Goal: Use online tool/utility: Utilize a website feature to perform a specific function

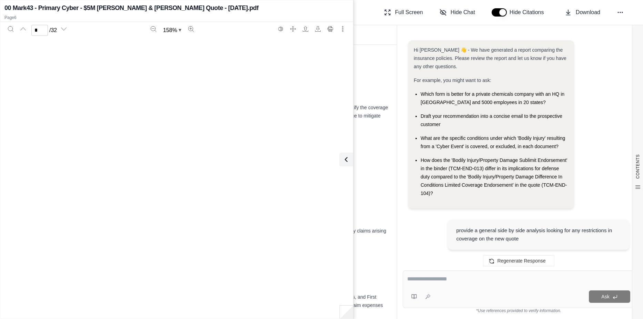
scroll to position [2158, 0]
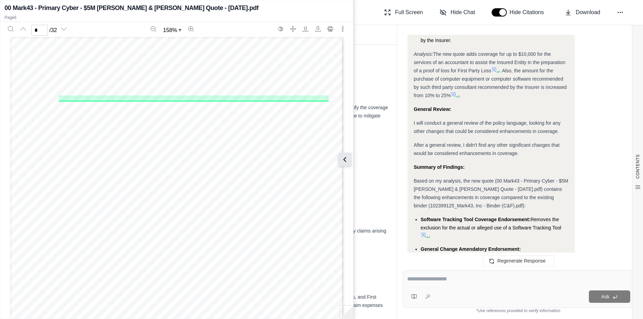
click at [350, 159] on button at bounding box center [345, 160] width 14 height 14
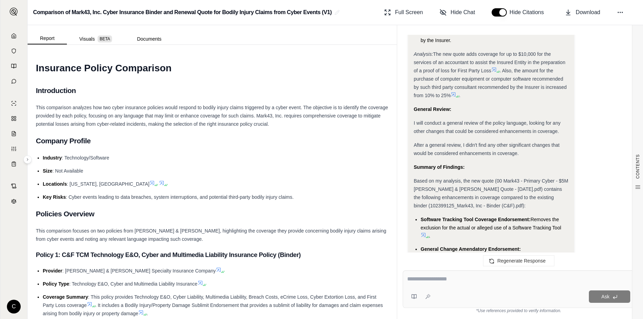
scroll to position [6299, 0]
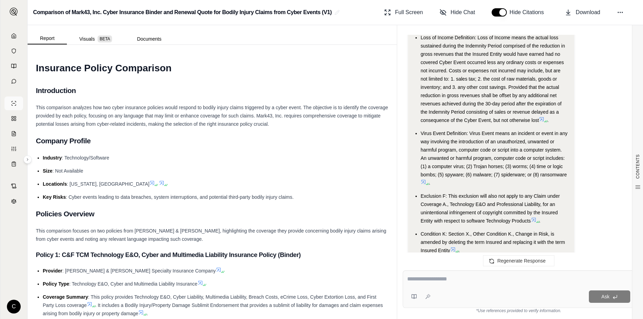
click at [10, 101] on link at bounding box center [13, 104] width 19 height 14
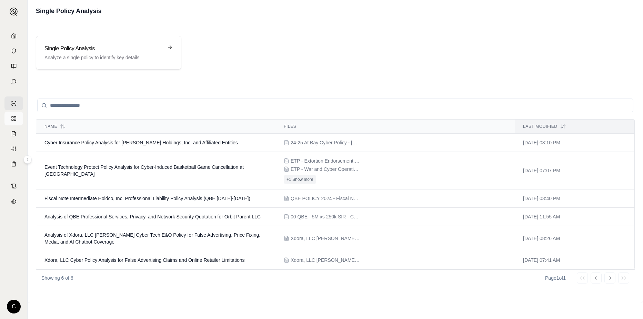
click at [16, 118] on rect at bounding box center [15, 118] width 2 height 2
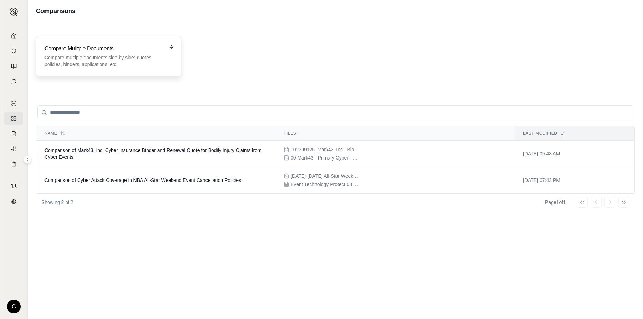
click at [111, 49] on h3 "Compare Mulitple Documents" at bounding box center [103, 48] width 119 height 8
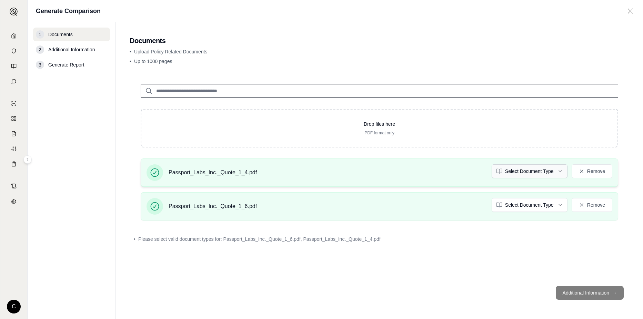
click at [560, 173] on html "C Generate Comparison 1 Documents 2 Additional Information 3 Generate Report Do…" at bounding box center [321, 159] width 643 height 319
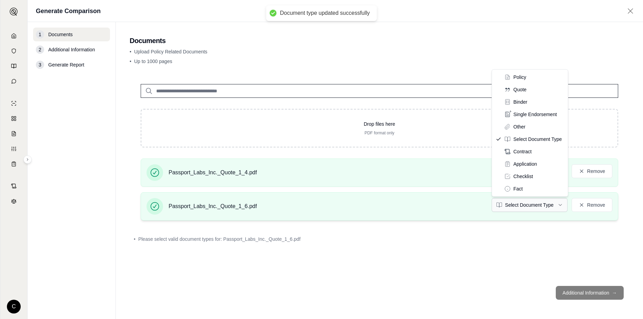
click at [547, 206] on html "Document type updated successfully C Generate Comparison 1 Documents 2 Addition…" at bounding box center [321, 159] width 643 height 319
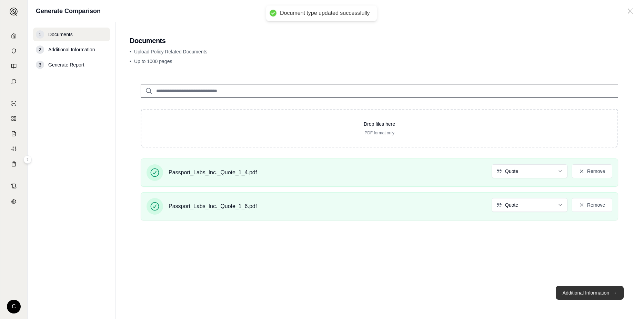
click at [585, 294] on button "Additional Information →" at bounding box center [590, 293] width 68 height 14
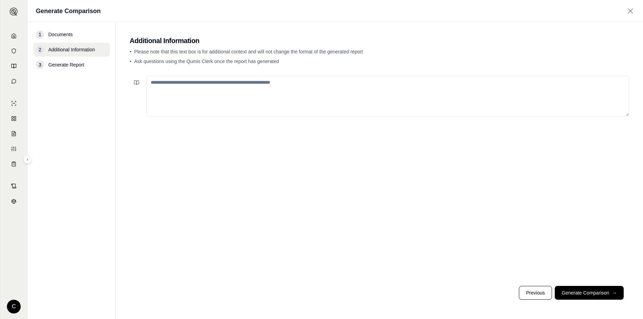
click at [320, 83] on textarea at bounding box center [387, 96] width 483 height 41
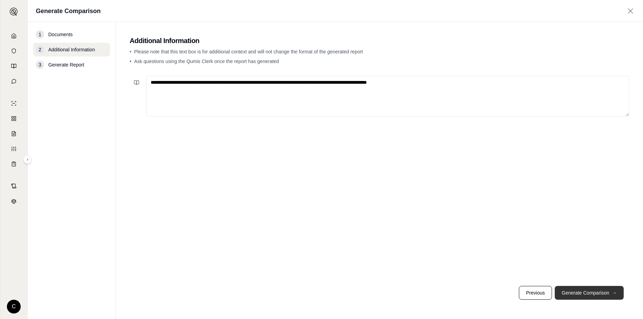
type textarea "**********"
click at [605, 296] on button "Generate Comparison →" at bounding box center [589, 293] width 69 height 14
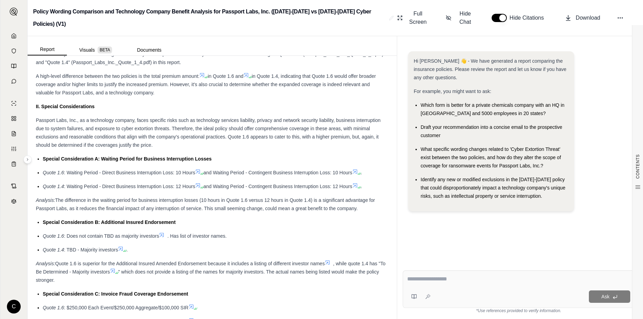
scroll to position [483, 0]
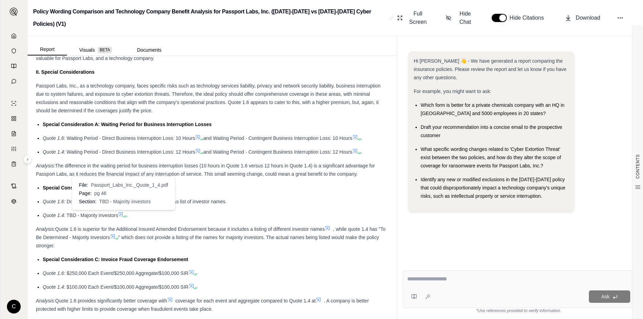
click at [126, 217] on icon at bounding box center [126, 217] width 2 height 2
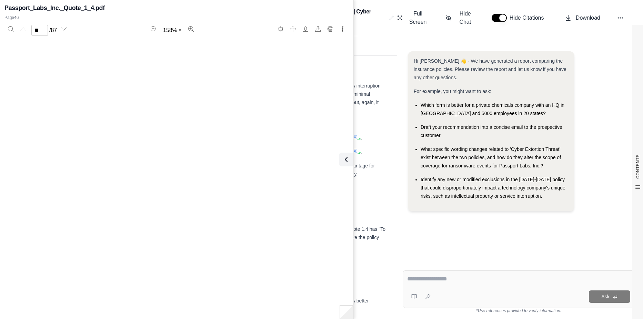
type input "**"
click at [344, 158] on icon at bounding box center [345, 160] width 8 height 8
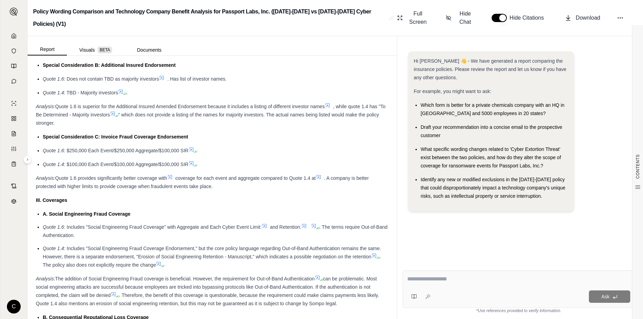
scroll to position [621, 0]
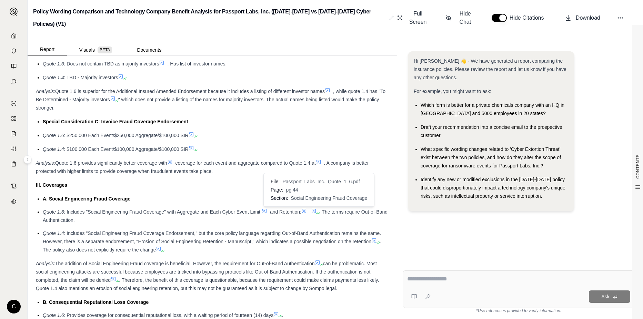
click at [321, 214] on icon at bounding box center [319, 213] width 4 height 4
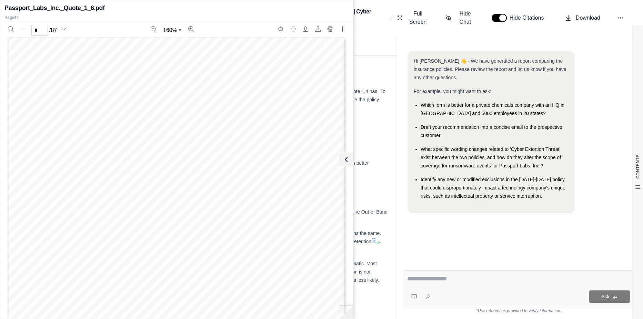
scroll to position [0, 0]
type input "**"
click at [350, 161] on button at bounding box center [345, 160] width 14 height 14
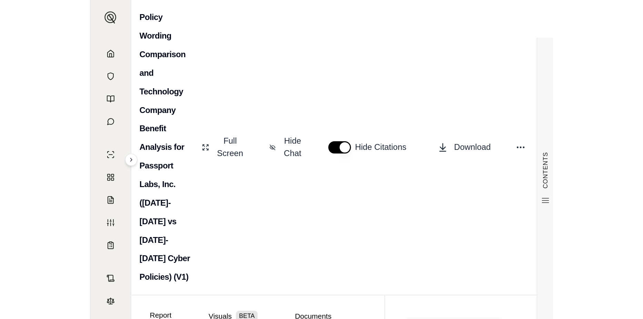
scroll to position [1350, 0]
